Goal: Task Accomplishment & Management: Complete application form

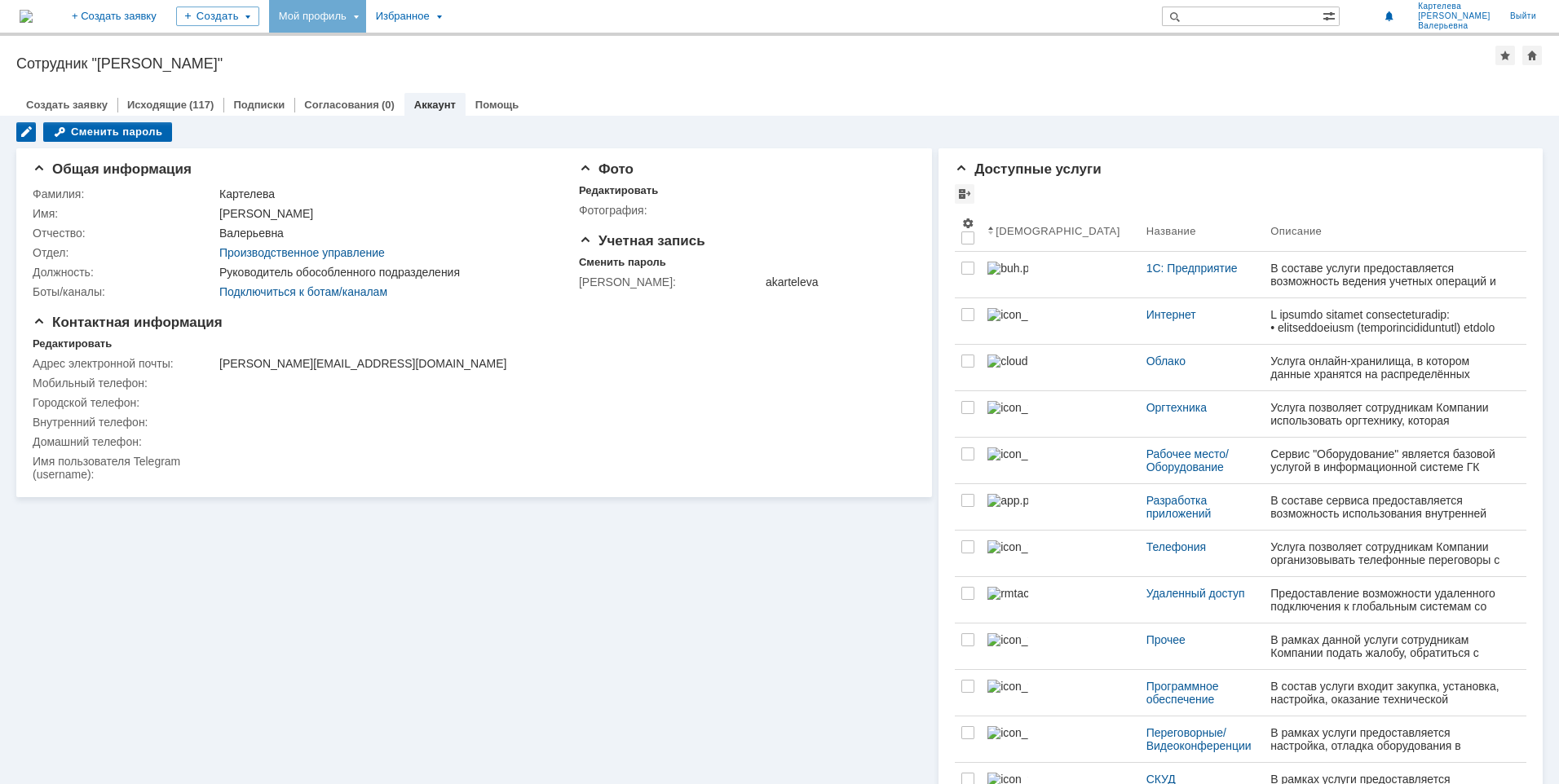
click at [366, 13] on div "Мой профиль" at bounding box center [317, 16] width 97 height 33
click at [502, 63] on div "Мои заявки" at bounding box center [464, 75] width 131 height 26
click at [172, 99] on link "Исходящие" at bounding box center [157, 104] width 59 height 12
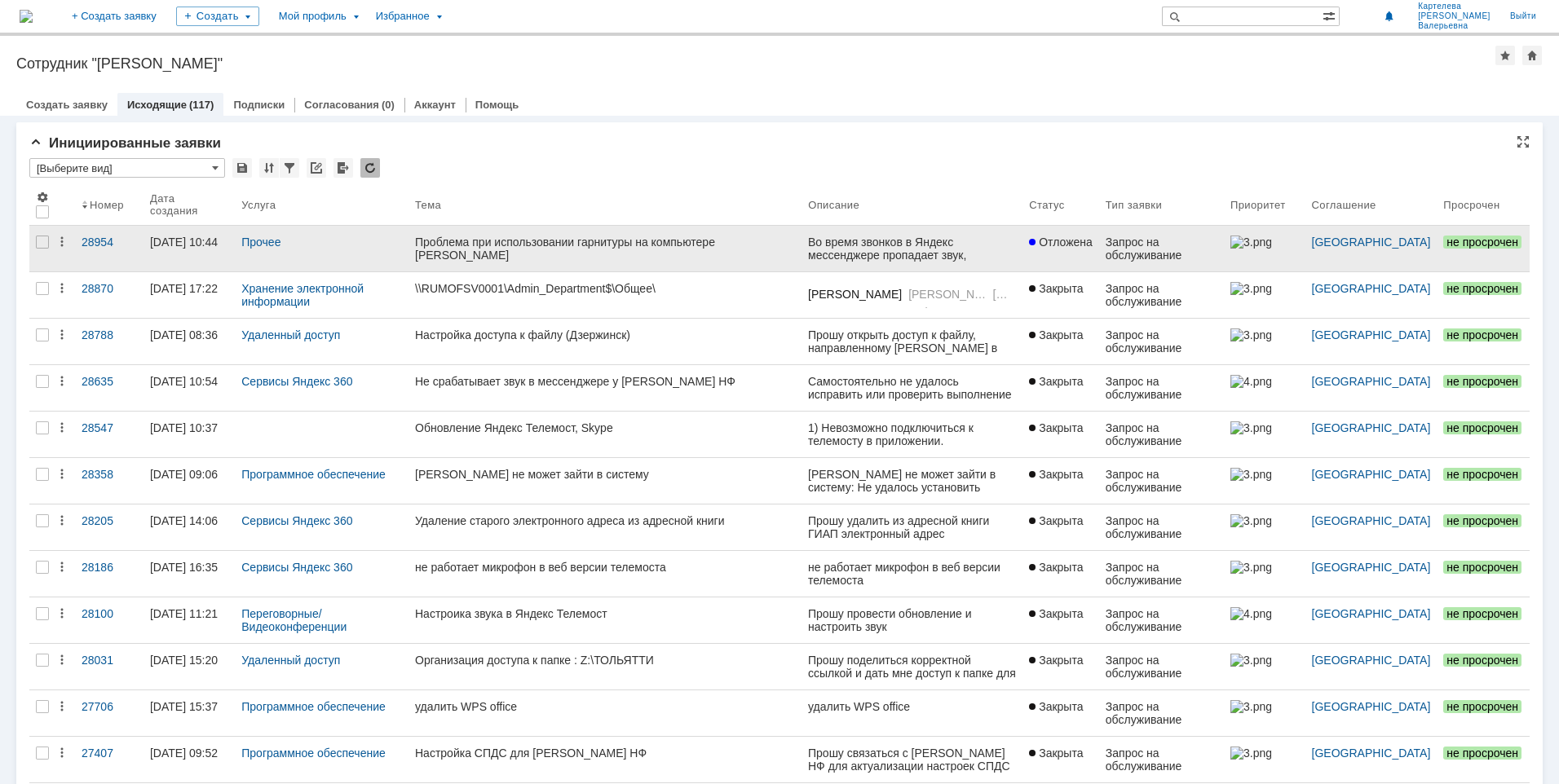
click at [482, 237] on div "Проблема при использовании гарнитуры на компьютере [PERSON_NAME]" at bounding box center [605, 249] width 380 height 26
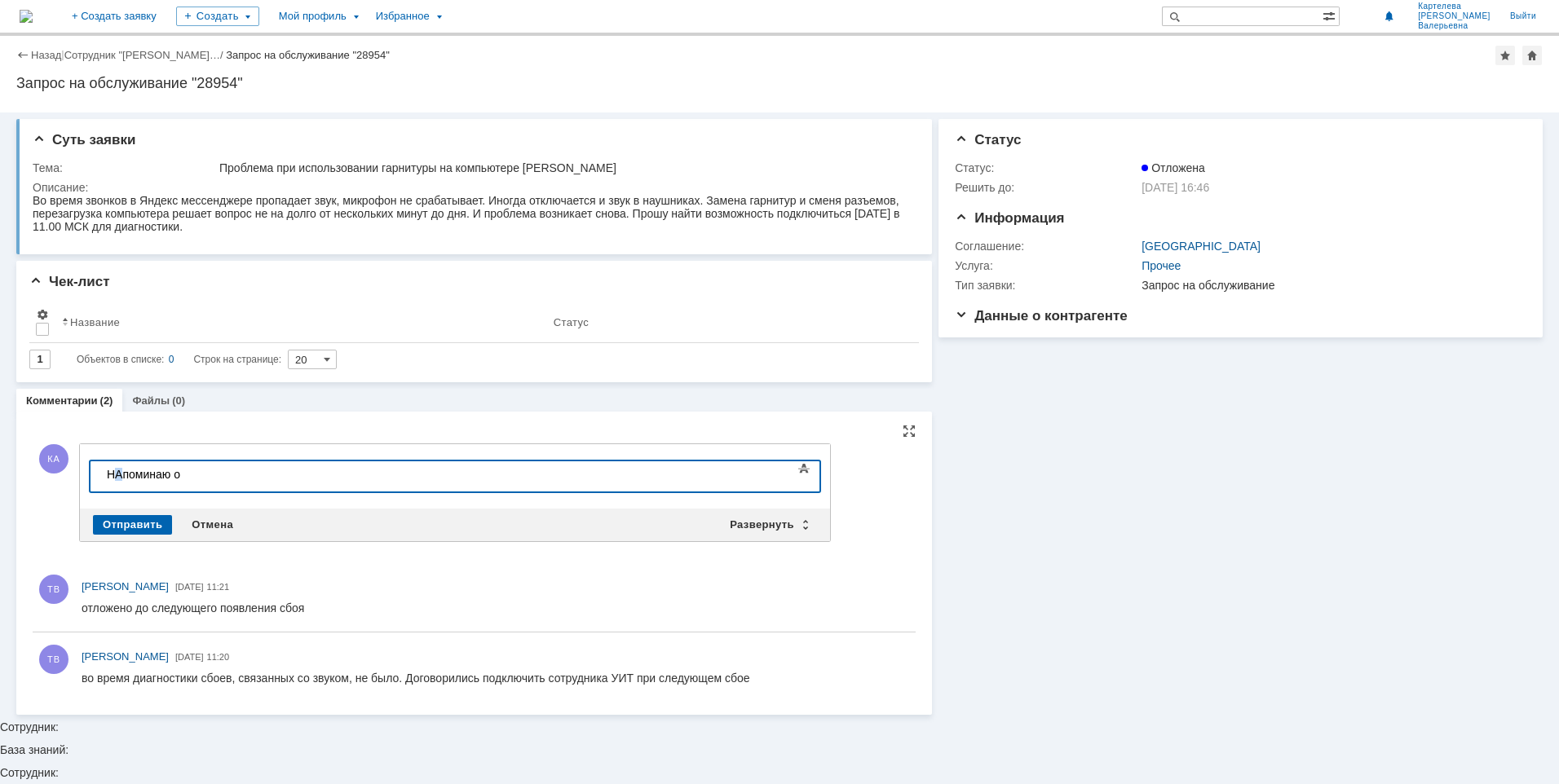
click at [122, 473] on div "НАпоминаю о" at bounding box center [223, 475] width 232 height 13
click at [206, 469] on div "Напоминаю о" at bounding box center [223, 475] width 232 height 13
click at [339, 474] on div "Напоминаю о возможности диагностики системы [DATE] в 11 МСК-" at bounding box center [223, 482] width 232 height 26
click at [339, 476] on div "Напоминаю о возможности диагностики системы [DATE] в 11.00 МСК-" at bounding box center [223, 482] width 232 height 26
drag, startPoint x: 460, startPoint y: 470, endPoint x: 478, endPoint y: 480, distance: 20.6
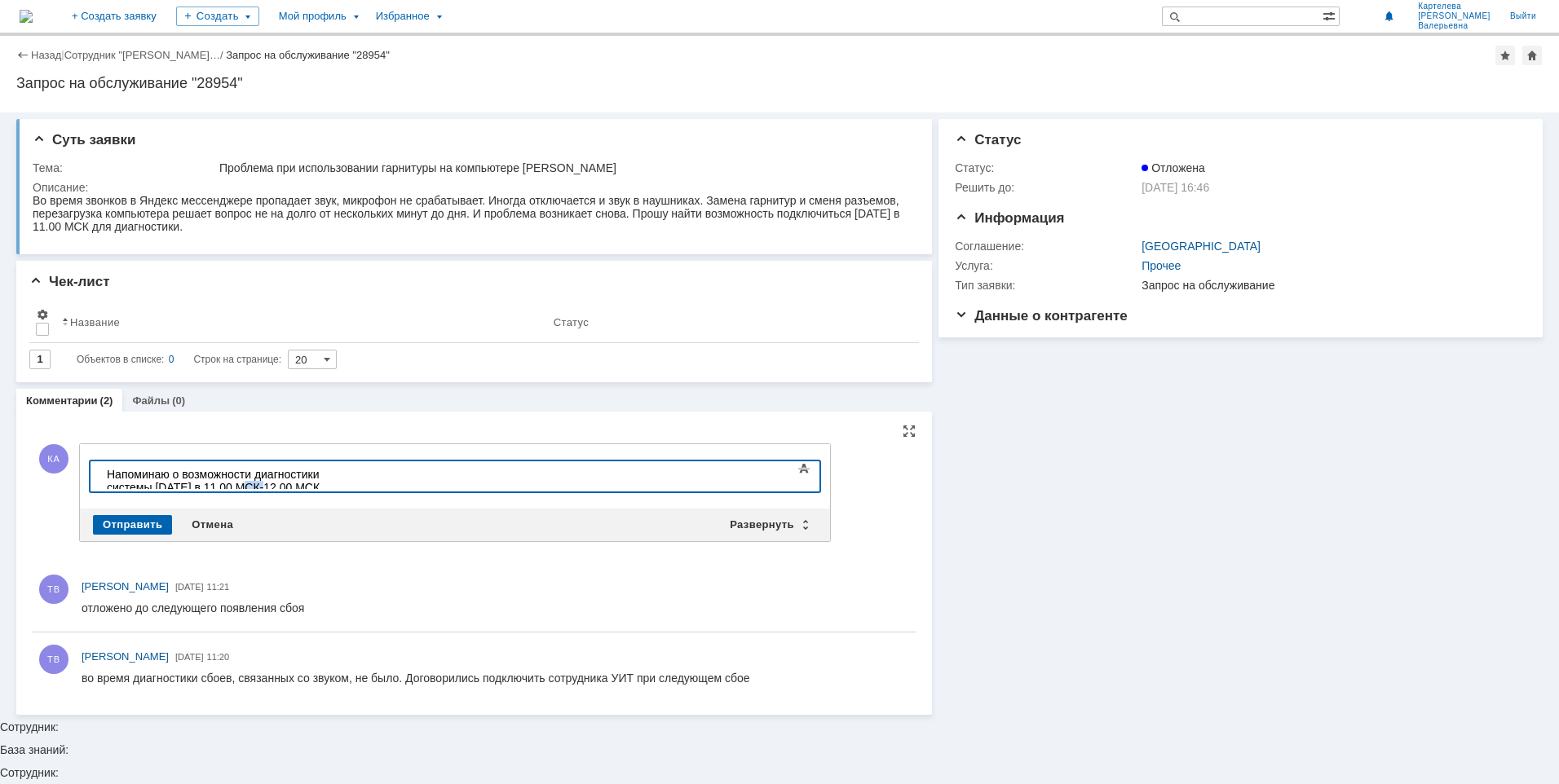
click at [339, 480] on div "Напоминаю о возможности диагностики системы [DATE] в 11.00 МСК-12.00 МСК" at bounding box center [223, 482] width 232 height 26
click at [339, 470] on div "Напоминаю о возможности диагностики системы [DATE] в 11.00 -12.00 МСК" at bounding box center [223, 482] width 232 height 26
drag, startPoint x: 371, startPoint y: 474, endPoint x: 411, endPoint y: 472, distance: 40.0
click at [339, 472] on div "Напоминаю о возможности диагностики системы [DATE] в период 11.00 -12.00 МСК" at bounding box center [223, 482] width 232 height 26
drag, startPoint x: 251, startPoint y: 476, endPoint x: 105, endPoint y: 473, distance: 146.0
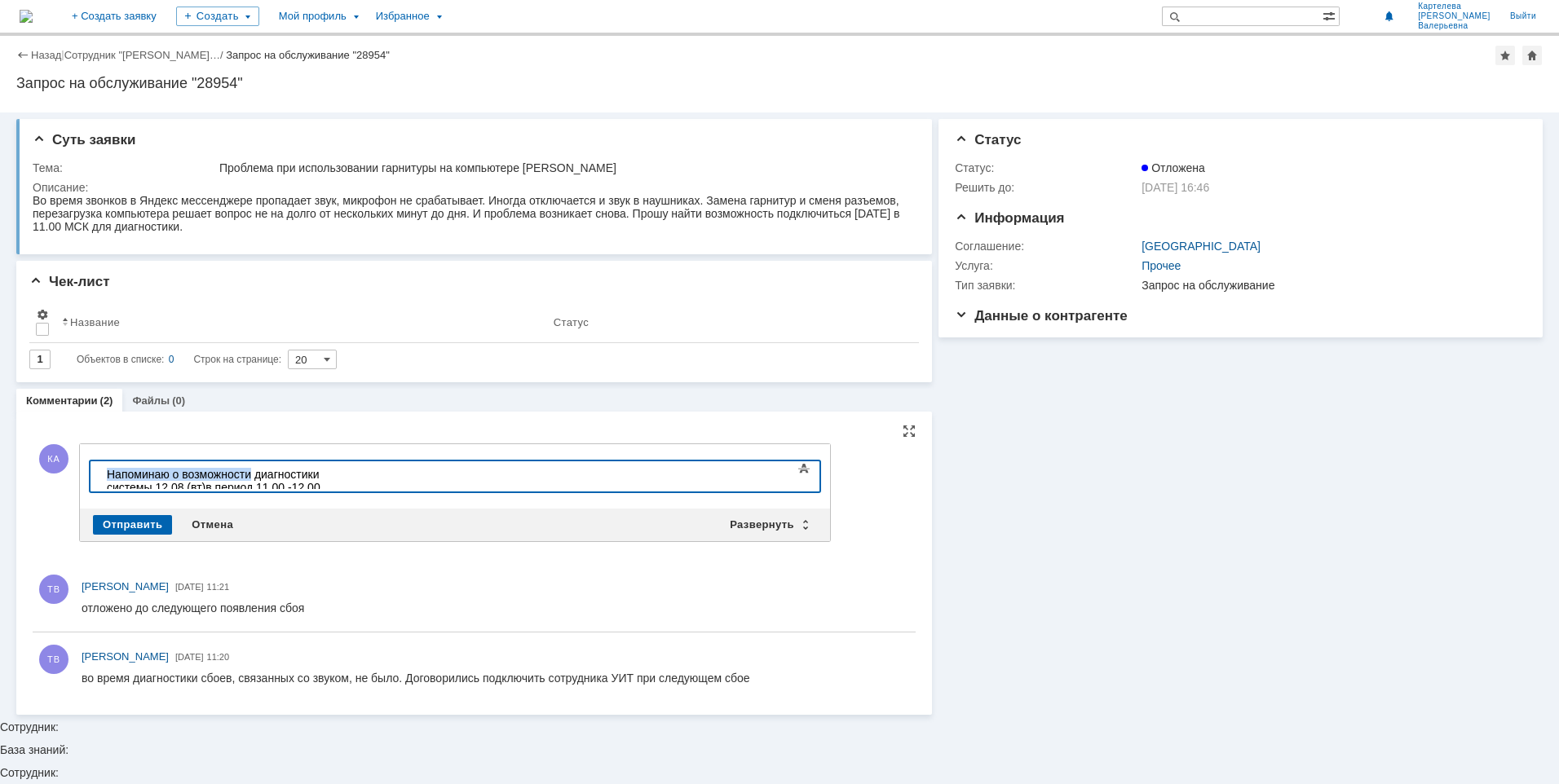
click at [105, 473] on body "Напоминаю о возможности диагностики системы 12.08 (вт) в период 11.00 -12.00 МСК" at bounding box center [223, 487] width 245 height 52
click at [112, 474] on div "прошу перенести диагностику системы на 12.08 (вт) в период 11.00 -12.00 МСК" at bounding box center [223, 482] width 232 height 26
click at [158, 527] on div "Отправить" at bounding box center [132, 525] width 79 height 20
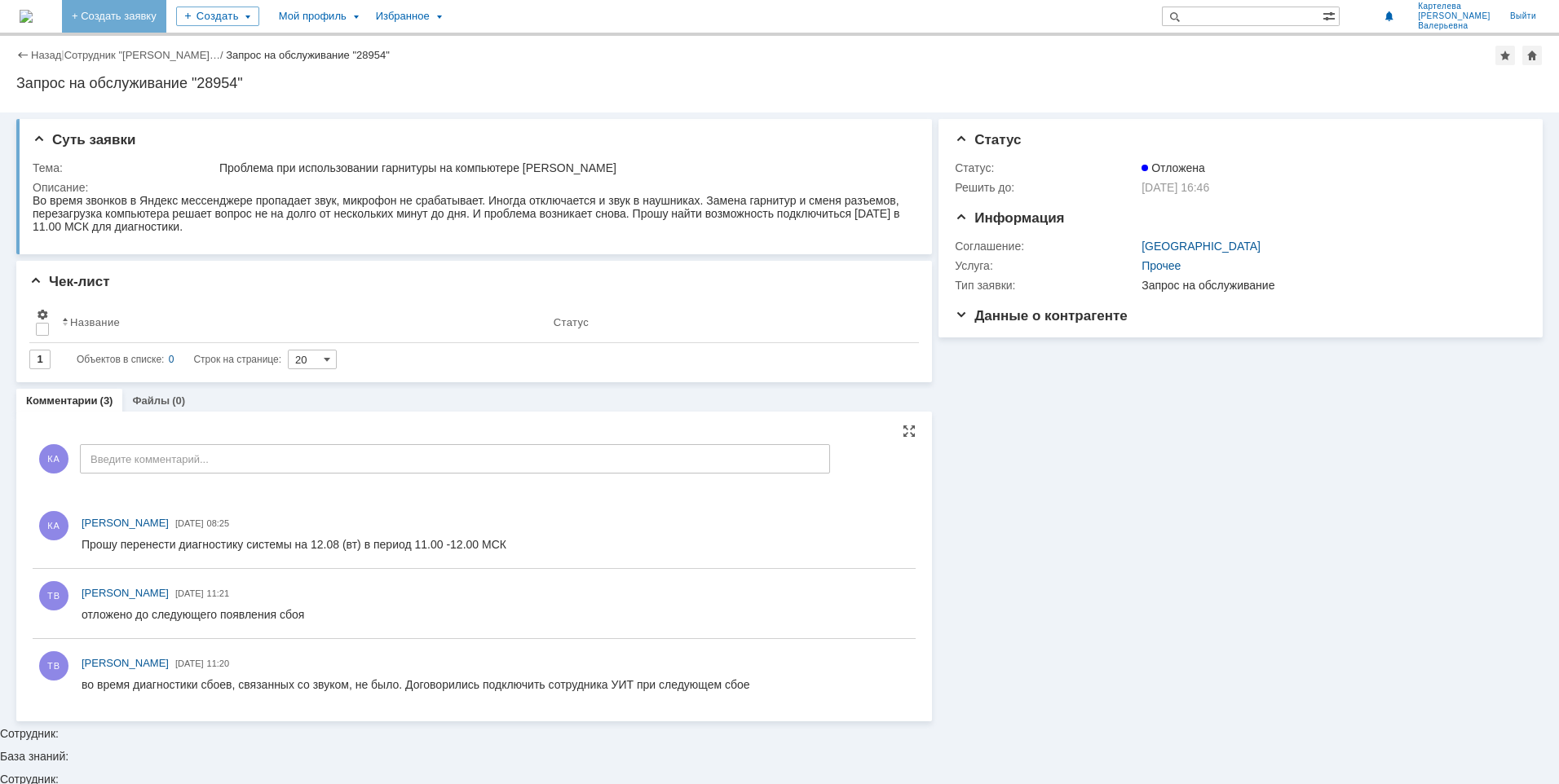
click at [166, 26] on link "+ Создать заявку" at bounding box center [113, 16] width 104 height 33
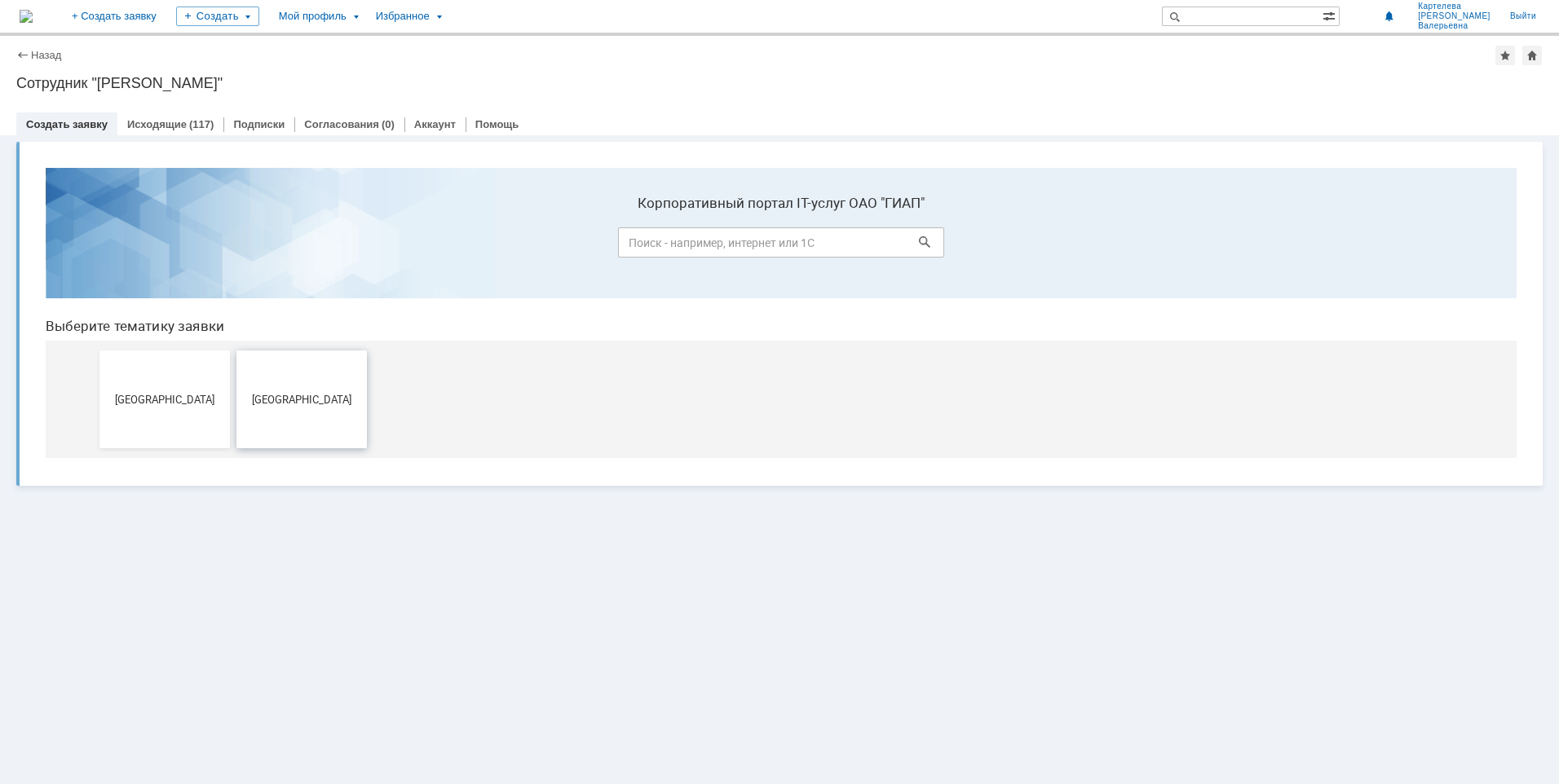
click at [315, 422] on button "[GEOGRAPHIC_DATA]" at bounding box center [302, 399] width 131 height 98
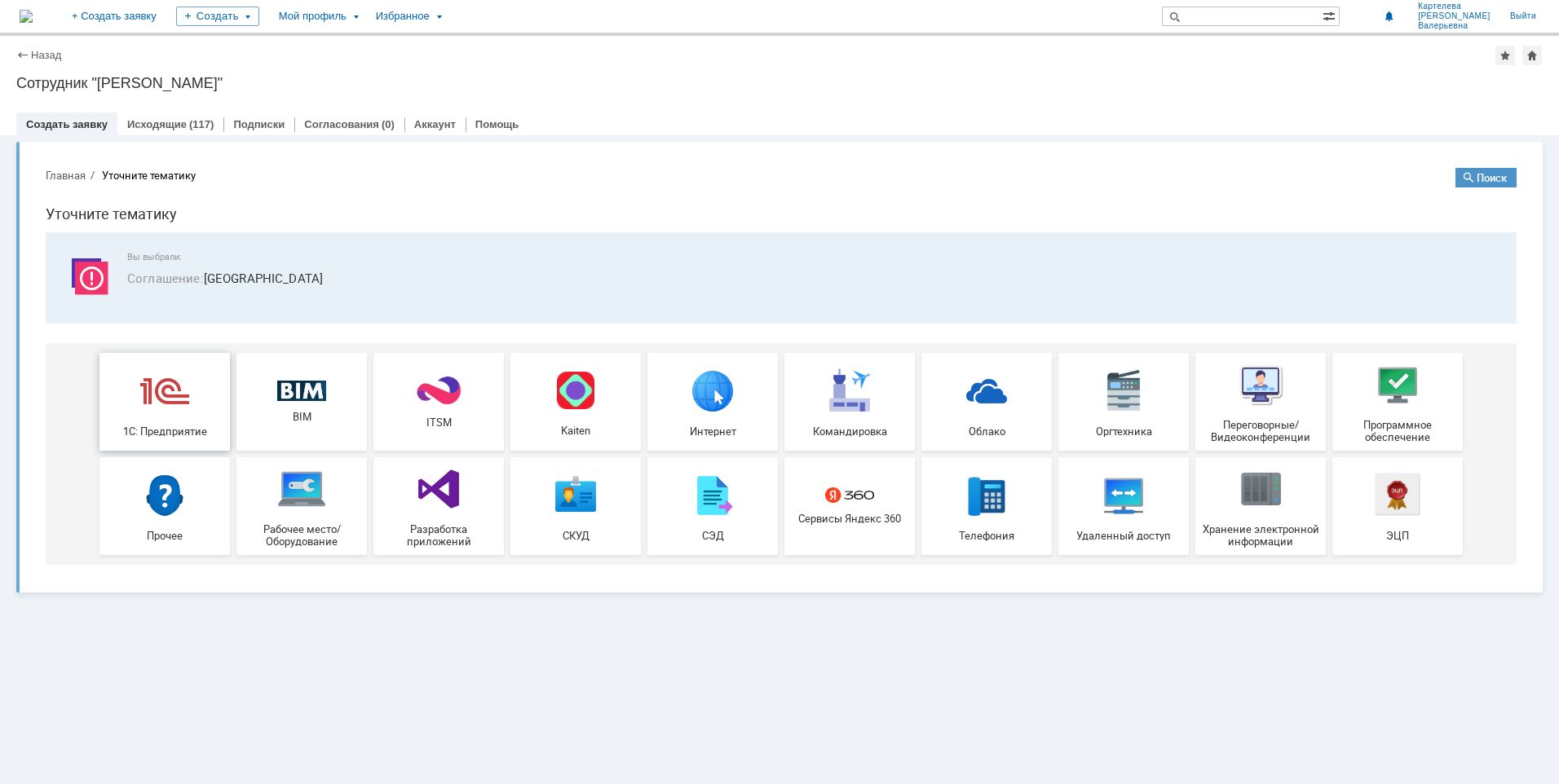
click at [158, 408] on img at bounding box center [165, 390] width 49 height 49
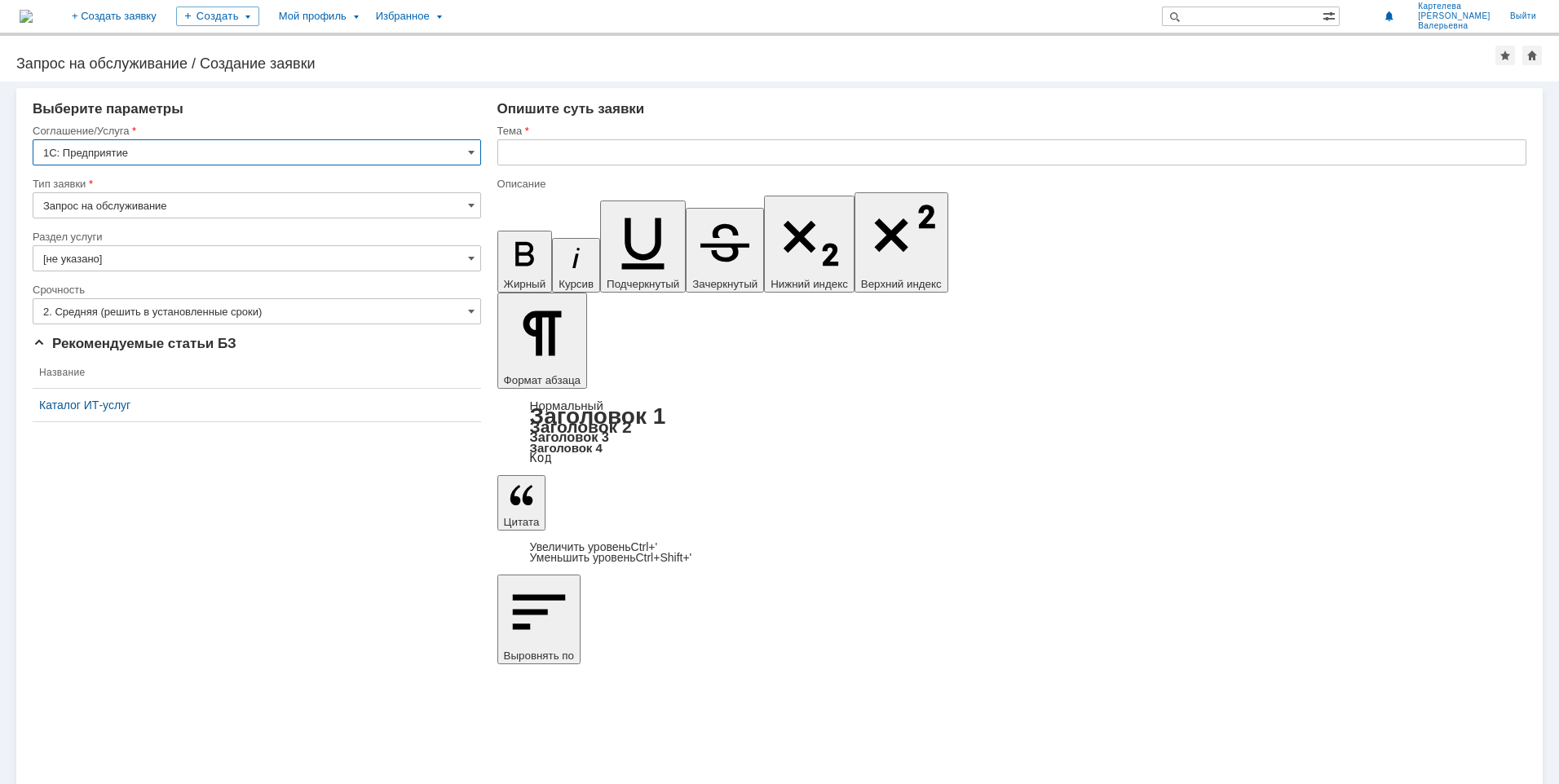
click at [573, 146] on input "text" at bounding box center [1012, 153] width 1029 height 26
type input "1С БИТ"
